Goal: Information Seeking & Learning: Stay updated

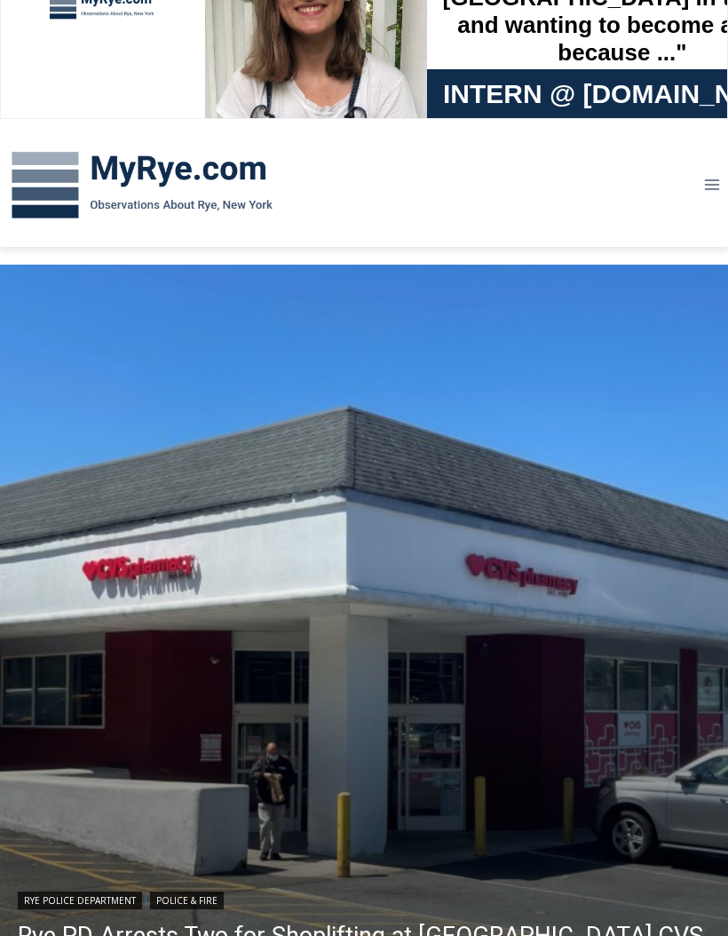
scroll to position [110, 0]
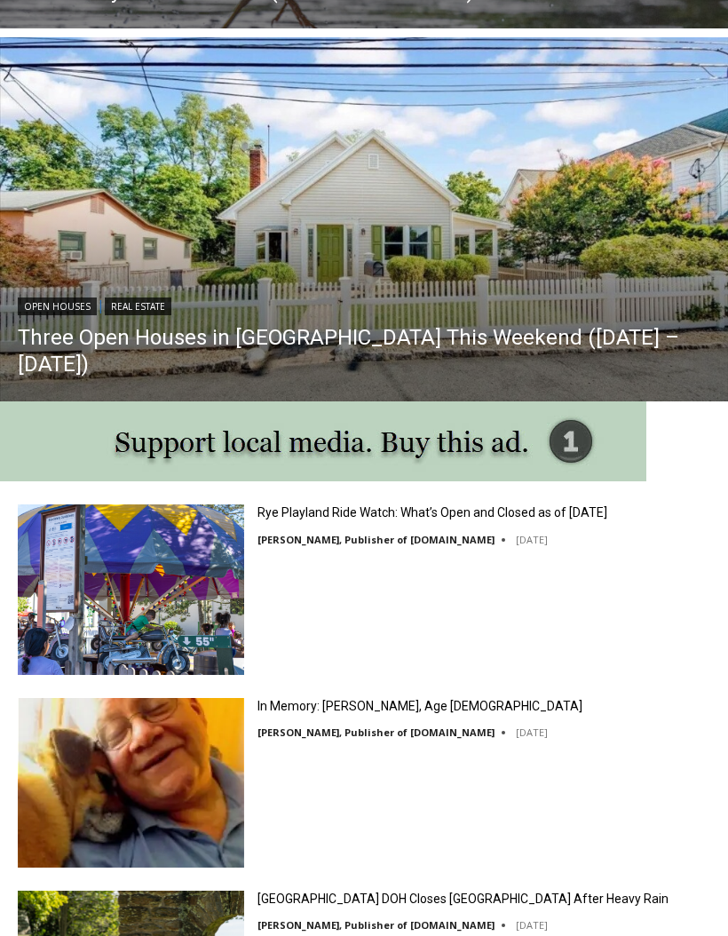
scroll to position [1377, 0]
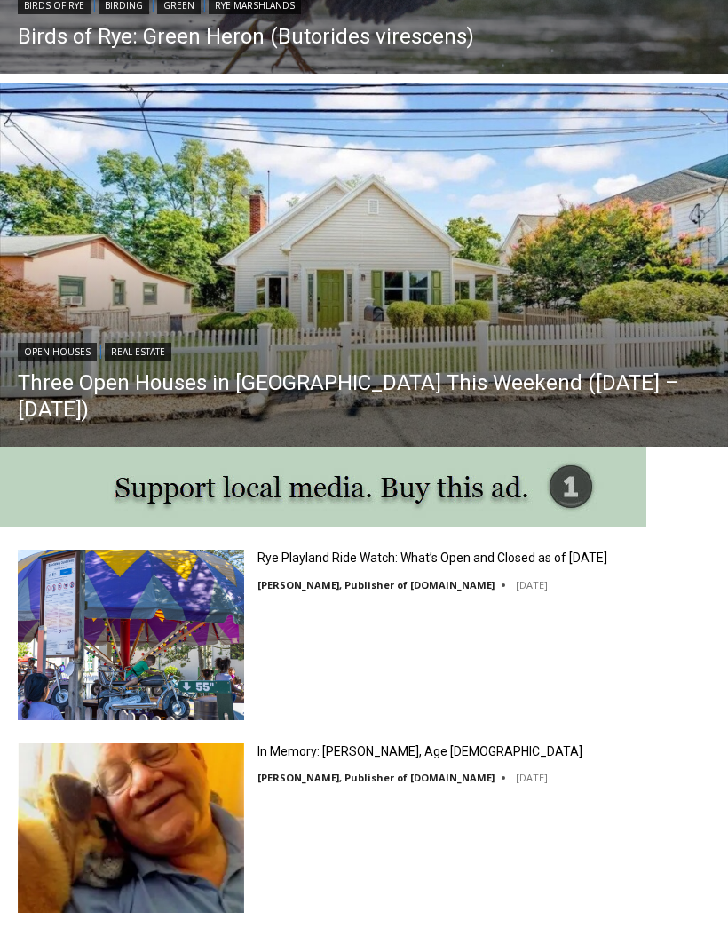
click at [287, 564] on link "Rye Playland Ride Watch: What’s Open and Closed as of [DATE]" at bounding box center [432, 558] width 350 height 16
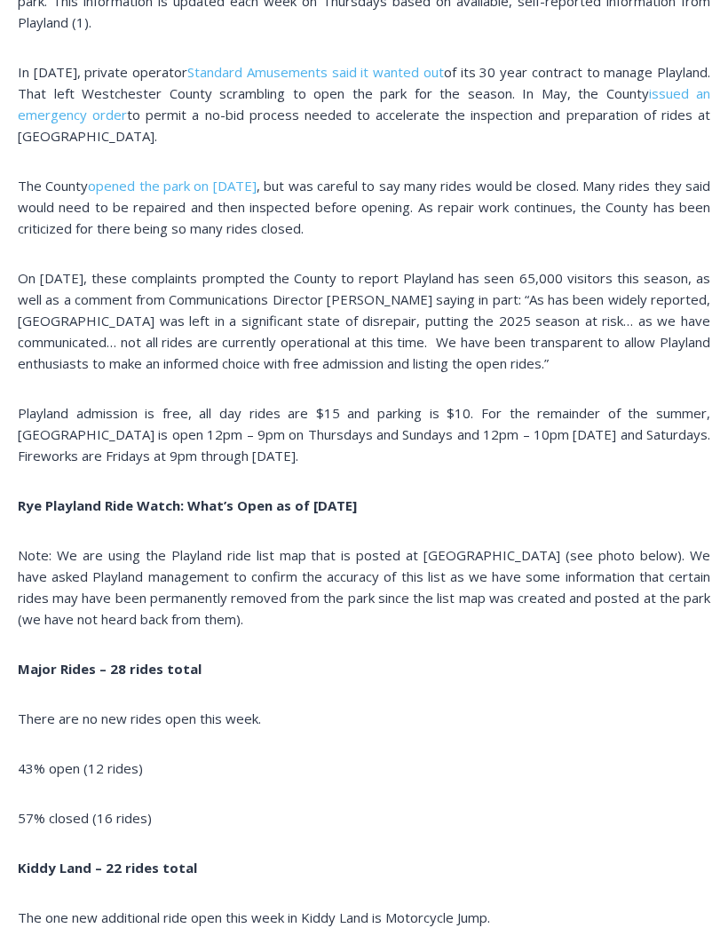
scroll to position [1211, 0]
